Goal: Task Accomplishment & Management: Manage account settings

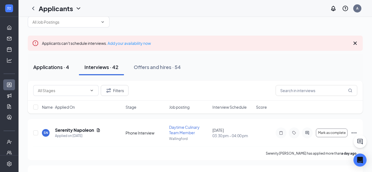
scroll to position [12, 0]
click at [60, 68] on div "Applications · 4" at bounding box center [51, 67] width 36 height 7
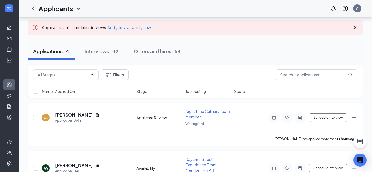
scroll to position [17, 0]
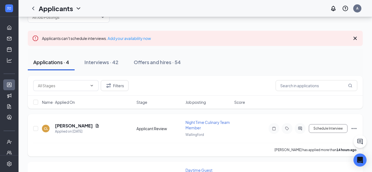
drag, startPoint x: 90, startPoint y: 125, endPoint x: 51, endPoint y: 126, distance: 39.8
click at [51, 126] on div "CL [PERSON_NAME] Applied on [DATE]" at bounding box center [87, 128] width 91 height 11
copy div "[PERSON_NAME]"
click at [120, 67] on button "Interviews · 42" at bounding box center [101, 62] width 45 height 16
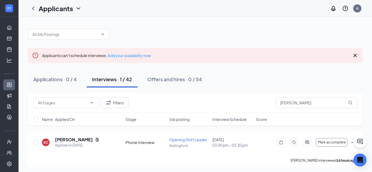
scroll to position [2, 0]
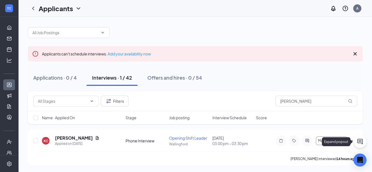
type input "[PERSON_NAME]"
click at [358, 144] on icon "ChatActive" at bounding box center [360, 142] width 7 height 7
click at [355, 141] on icon "Ellipses" at bounding box center [354, 141] width 7 height 7
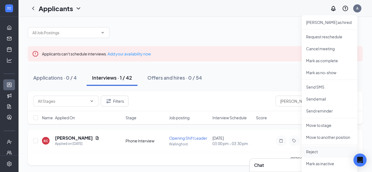
click at [326, 151] on p "Reject" at bounding box center [329, 151] width 47 height 5
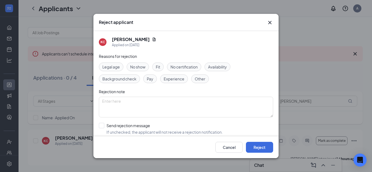
click at [132, 62] on div "Reasons for rejection Legal age No show Fit No certification Availability Backg…" at bounding box center [186, 107] width 174 height 109
click at [133, 67] on span "No show" at bounding box center [137, 67] width 15 height 6
click at [123, 131] on input "Send rejection message If unchecked, the applicant will not receive a rejection…" at bounding box center [161, 129] width 124 height 12
checkbox input "true"
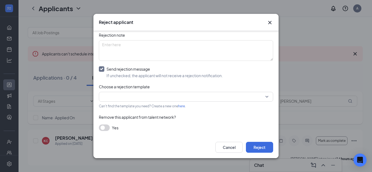
click at [106, 127] on button "button" at bounding box center [104, 128] width 11 height 7
click at [122, 95] on input "search" at bounding box center [184, 96] width 164 height 9
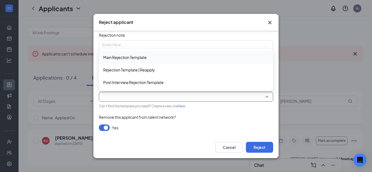
click at [145, 60] on span "Main Rejection Template" at bounding box center [125, 57] width 44 height 6
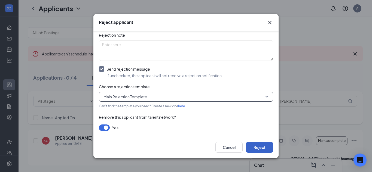
click at [268, 150] on button "Reject" at bounding box center [259, 147] width 27 height 11
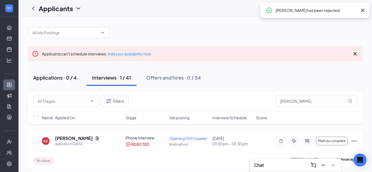
click at [73, 79] on div "Applications · 0 / 4" at bounding box center [55, 77] width 44 height 7
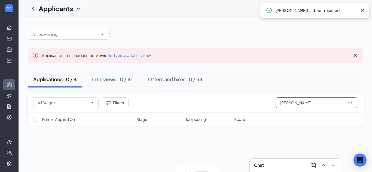
drag, startPoint x: 177, startPoint y: 84, endPoint x: 19, endPoint y: 77, distance: 158.7
click at [19, 77] on div "Applicants can't schedule interviews. Add your availability now Applications · …" at bounding box center [196, 120] width 354 height 207
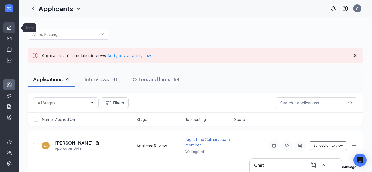
click at [14, 24] on link "Home" at bounding box center [16, 27] width 5 height 11
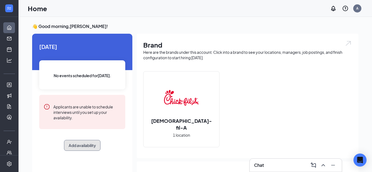
click at [78, 142] on button "Add availability" at bounding box center [82, 145] width 36 height 11
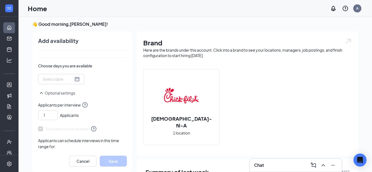
scroll to position [104, 0]
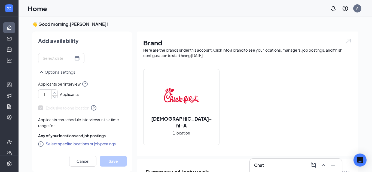
click at [55, 92] on icon "up" at bounding box center [54, 93] width 3 height 2
type input "5"
click at [55, 92] on icon "up" at bounding box center [54, 93] width 3 height 2
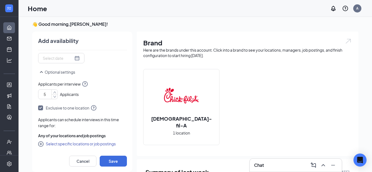
click at [72, 55] on input at bounding box center [58, 58] width 31 height 6
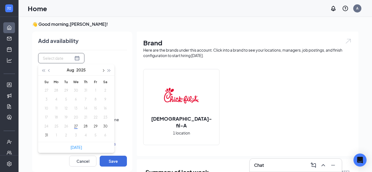
click at [101, 72] on button "button" at bounding box center [103, 70] width 6 height 11
type input "[DATE]"
click at [65, 89] on button "2" at bounding box center [66, 91] width 10 height 6
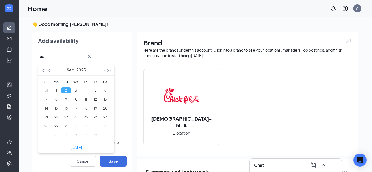
click at [123, 81] on div "[DATE]-09-[DATE] Mo Tu We Th Fr Sa 31 1 2 3 4 5 6 7 8 9 10 11 12 13 14 15 16 17…" at bounding box center [82, 69] width 89 height 33
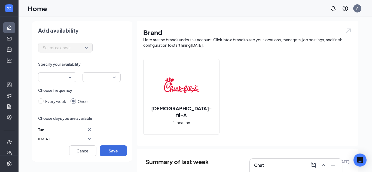
scroll to position [19, 0]
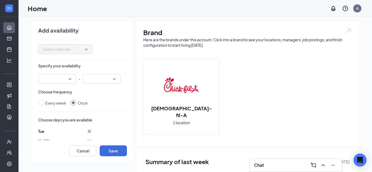
click at [55, 82] on input "search" at bounding box center [55, 78] width 28 height 9
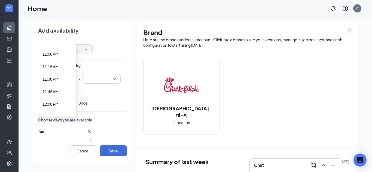
scroll to position [550, 0]
click at [55, 92] on span "11:45 AM" at bounding box center [50, 90] width 16 height 6
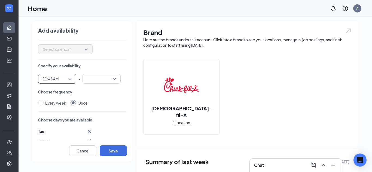
click at [97, 79] on input "search" at bounding box center [100, 78] width 28 height 9
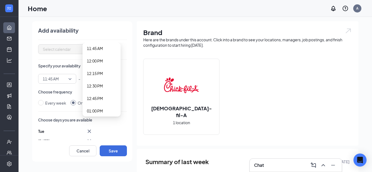
scroll to position [595, 0]
click at [99, 72] on span "12:15 PM" at bounding box center [95, 70] width 16 height 6
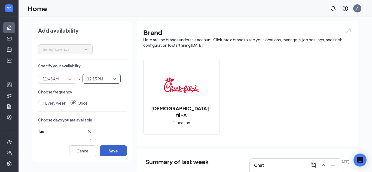
click at [105, 147] on button "Save" at bounding box center [113, 151] width 27 height 11
type input "1"
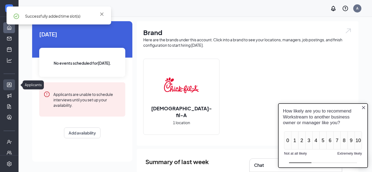
click at [14, 88] on link "Applicants" at bounding box center [16, 85] width 5 height 11
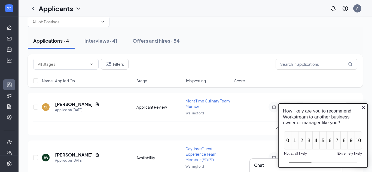
click at [364, 108] on icon "Close button" at bounding box center [363, 108] width 4 height 4
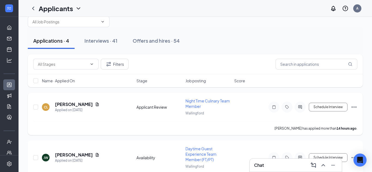
click at [332, 113] on div "CL [PERSON_NAME] Applied on [DATE] Applicant Review Night Time Culinary Team Me…" at bounding box center [195, 109] width 324 height 23
click at [332, 107] on button "Schedule Interview" at bounding box center [328, 107] width 39 height 9
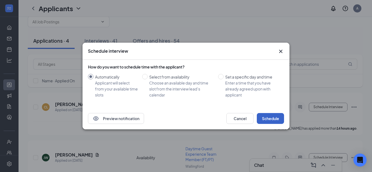
click at [269, 118] on button "Schedule" at bounding box center [270, 118] width 27 height 11
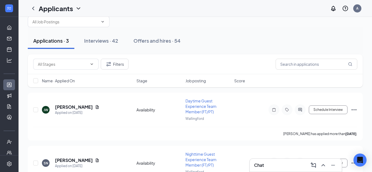
click at [9, 135] on li "Team Management Team Documents Surveys" at bounding box center [9, 155] width 18 height 52
click at [9, 138] on div at bounding box center [9, 142] width 18 height 11
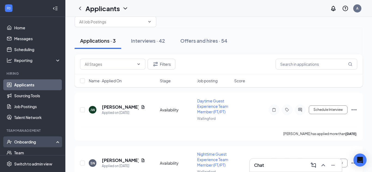
scroll to position [27, 0]
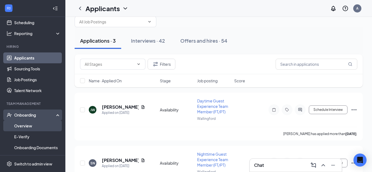
click at [24, 124] on link "Overview" at bounding box center [37, 126] width 47 height 11
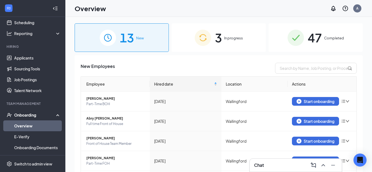
click at [196, 36] on img at bounding box center [203, 38] width 16 height 16
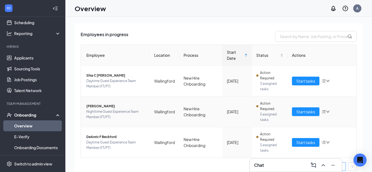
scroll to position [36, 0]
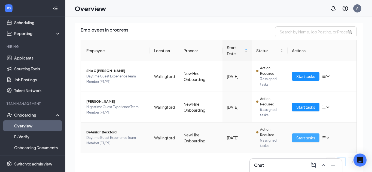
click at [309, 137] on span "Start tasks" at bounding box center [305, 138] width 19 height 6
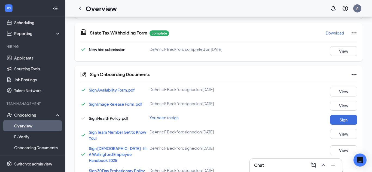
scroll to position [221, 0]
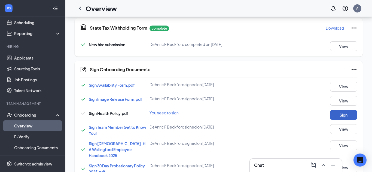
click at [352, 117] on button "Sign" at bounding box center [343, 115] width 27 height 10
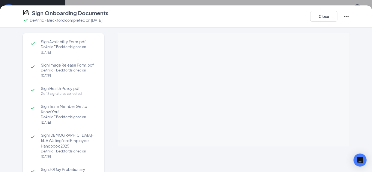
scroll to position [70, 0]
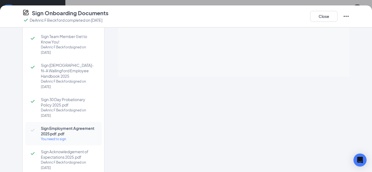
click at [59, 137] on div "You need to sign" at bounding box center [69, 139] width 56 height 5
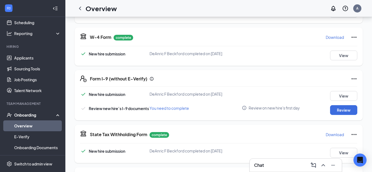
scroll to position [100, 0]
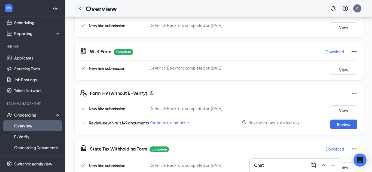
click at [79, 10] on icon "ChevronLeft" at bounding box center [80, 8] width 7 height 7
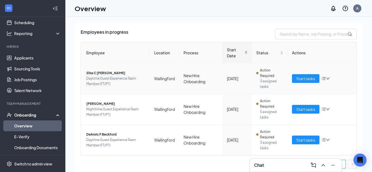
scroll to position [36, 0]
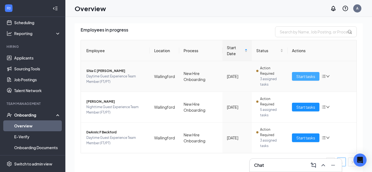
click at [308, 79] on span "Start tasks" at bounding box center [305, 77] width 19 height 6
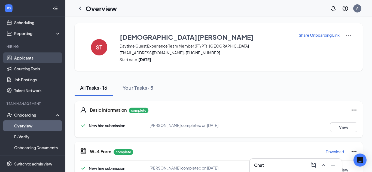
click at [24, 61] on link "Applicants" at bounding box center [37, 58] width 47 height 11
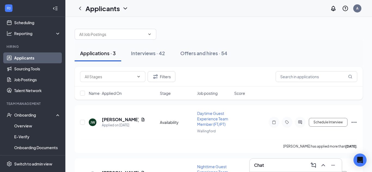
click at [58, 8] on icon "Collapse" at bounding box center [55, 8] width 5 height 5
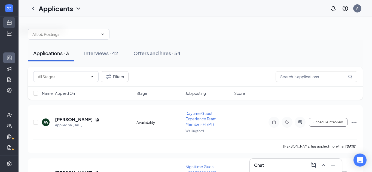
click at [14, 26] on link "Scheduling" at bounding box center [16, 22] width 5 height 11
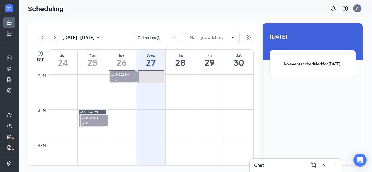
scroll to position [480, 0]
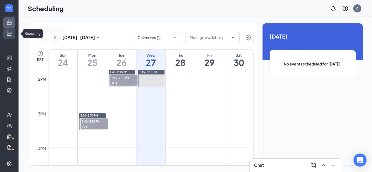
click at [10, 35] on icon "Analysis" at bounding box center [9, 33] width 5 height 5
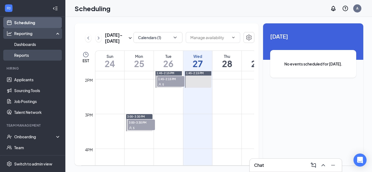
click at [40, 56] on link "Reports" at bounding box center [37, 55] width 47 height 11
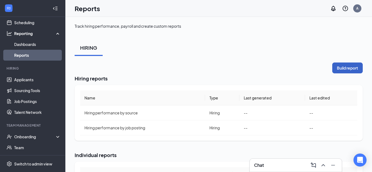
click at [334, 68] on button "Build report" at bounding box center [347, 68] width 31 height 11
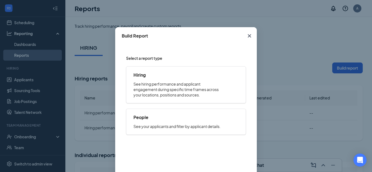
click at [251, 35] on icon "Cross" at bounding box center [249, 36] width 7 height 7
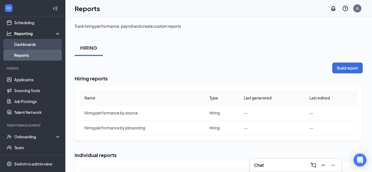
click at [38, 45] on link "Dashboards" at bounding box center [37, 44] width 47 height 11
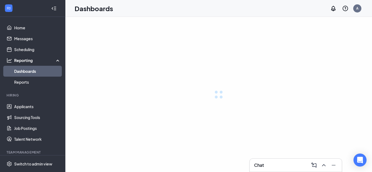
click at [56, 9] on icon "Collapse" at bounding box center [53, 8] width 5 height 5
